Goal: Communication & Community: Answer question/provide support

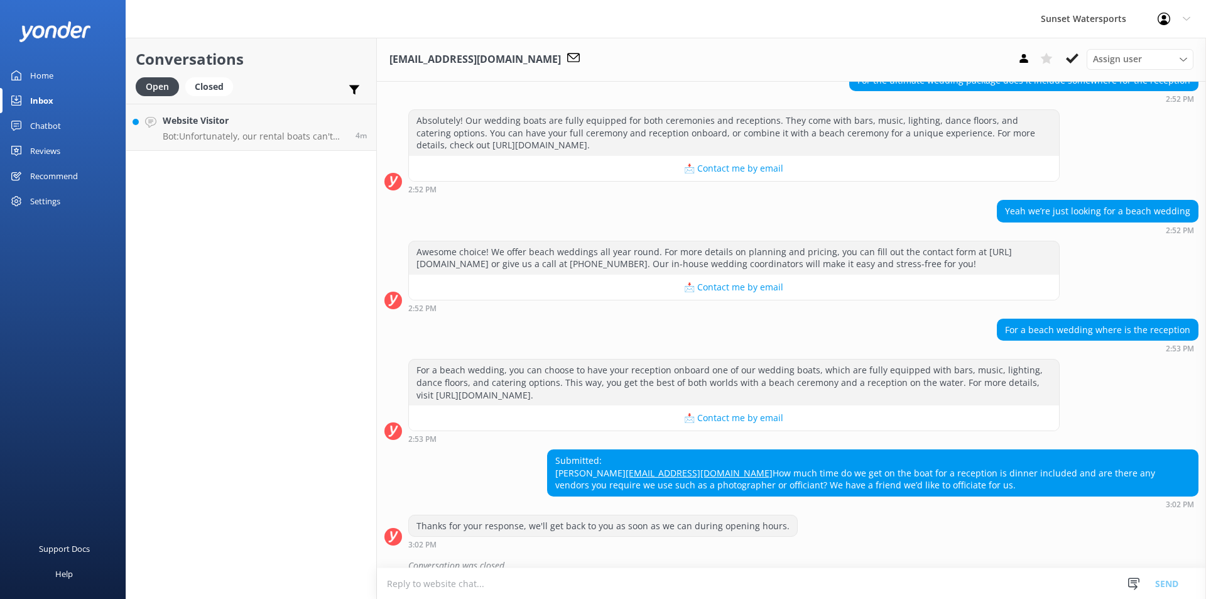
scroll to position [178, 0]
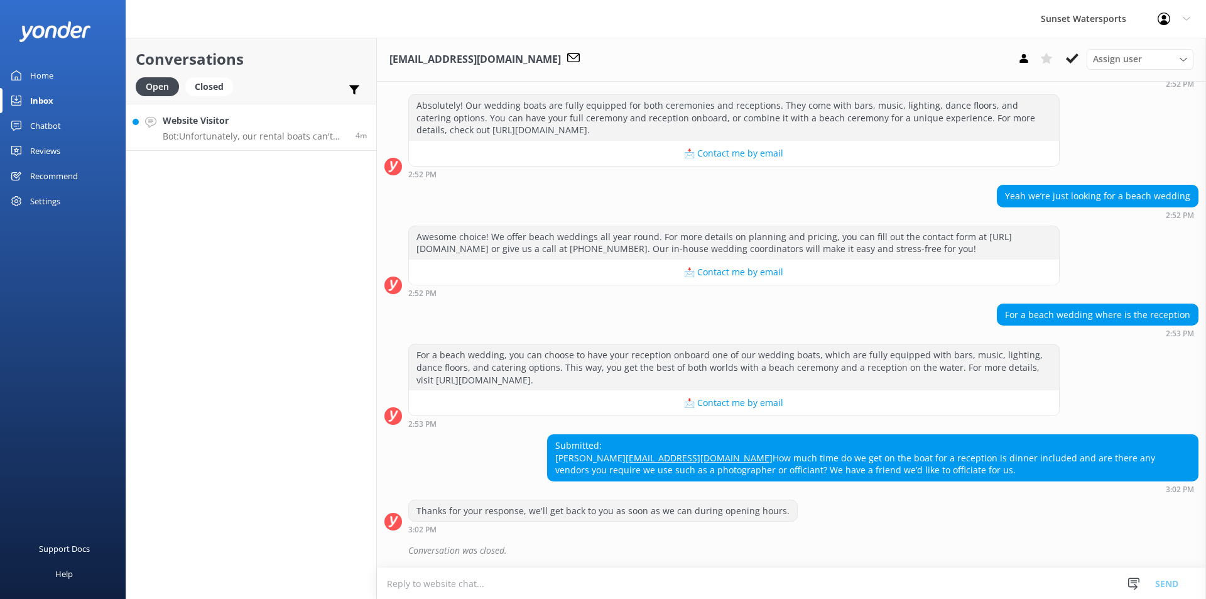
click at [226, 121] on h4 "Website Visitor" at bounding box center [254, 121] width 183 height 14
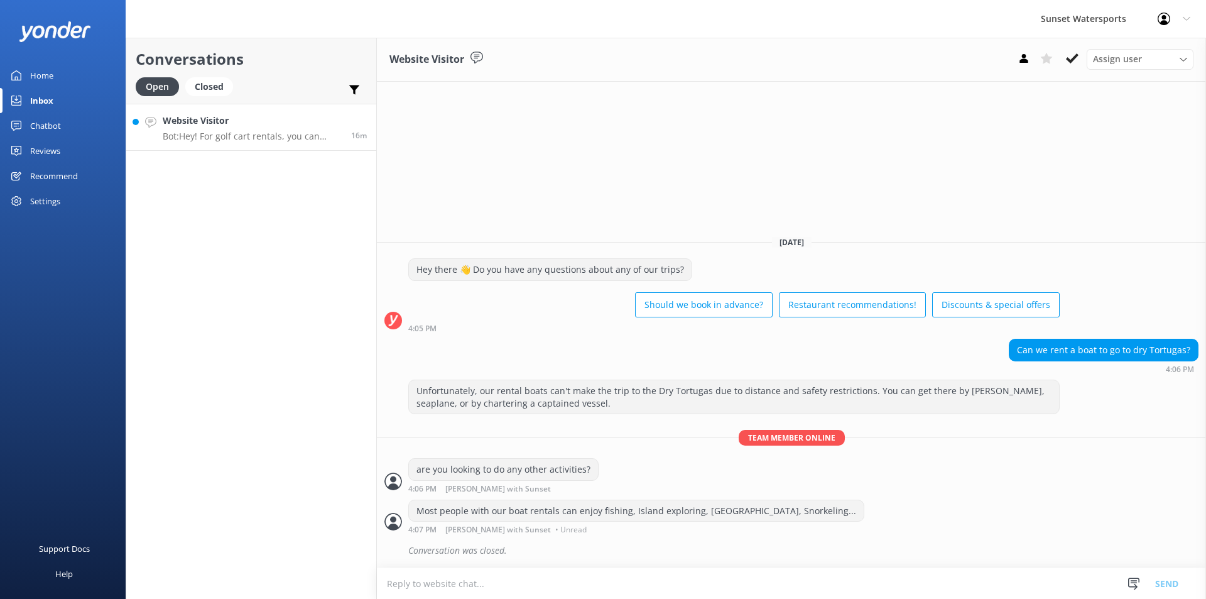
click at [222, 134] on p "Bot: Hey! For golf cart rentals, you can book by calling our office at [PHONE_N…" at bounding box center [252, 136] width 179 height 11
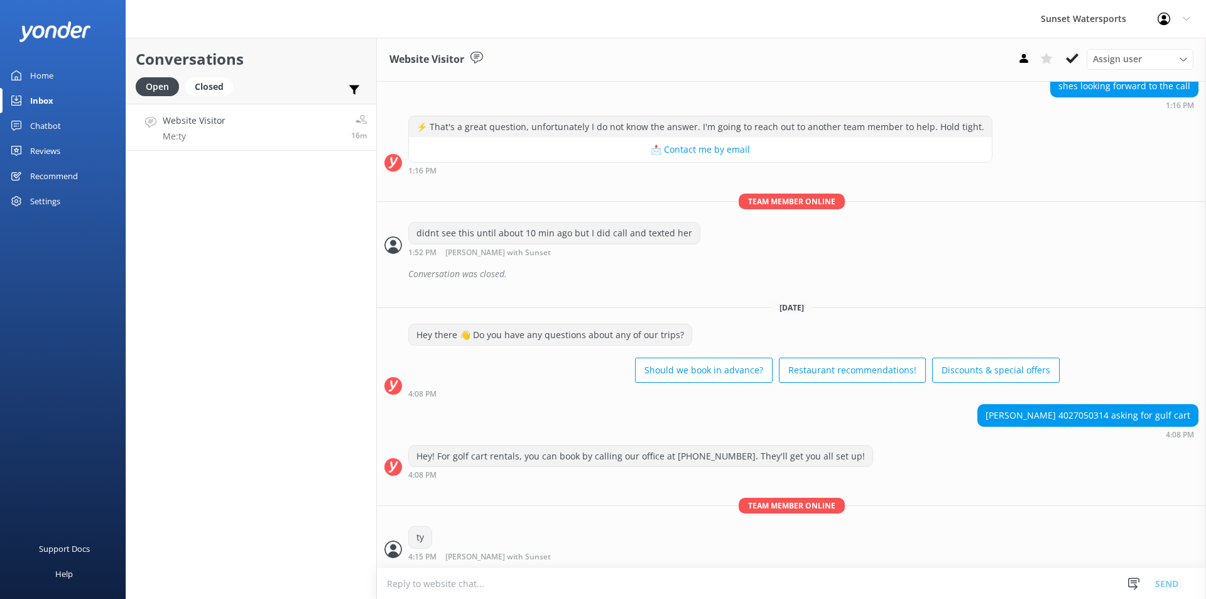
scroll to position [18402, 0]
